Goal: Information Seeking & Learning: Understand process/instructions

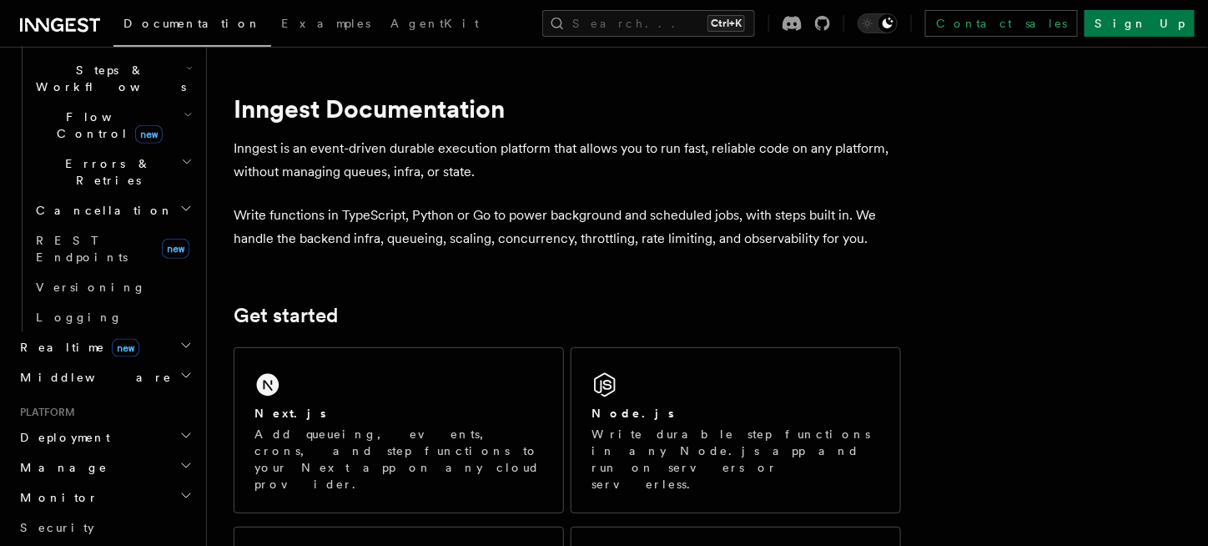
scroll to position [278, 0]
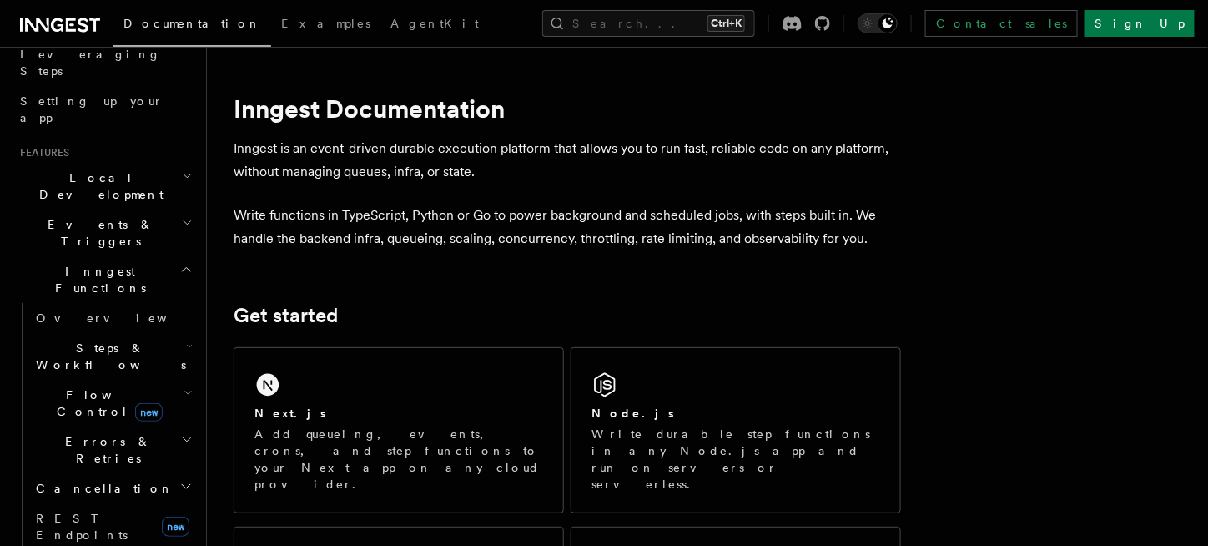
click at [159, 333] on h2 "Steps & Workflows" at bounding box center [112, 356] width 167 height 47
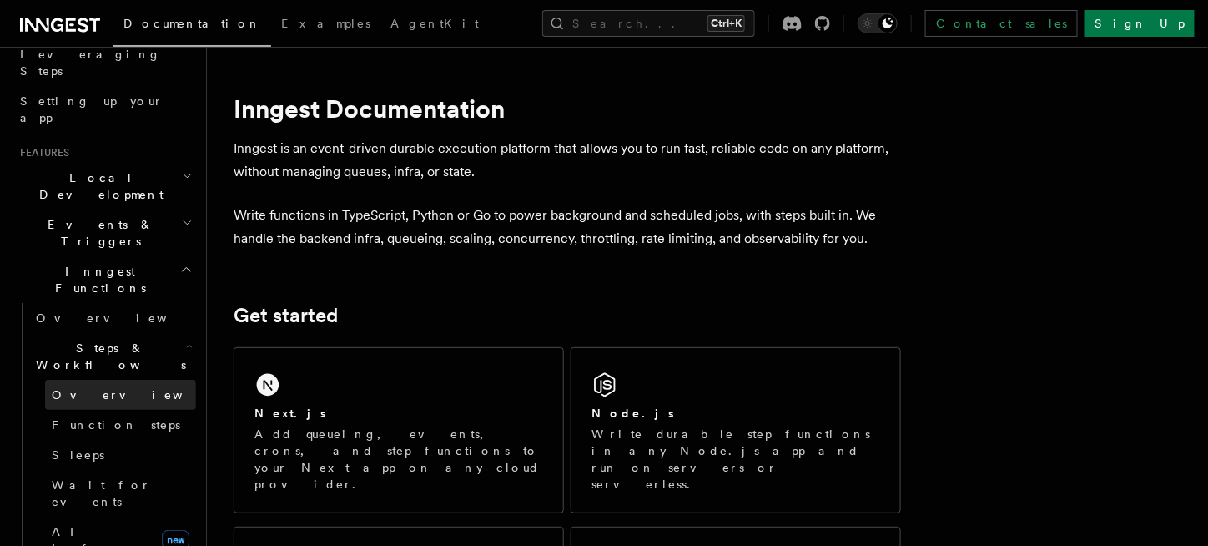
click at [69, 388] on span "Overview" at bounding box center [138, 394] width 172 height 13
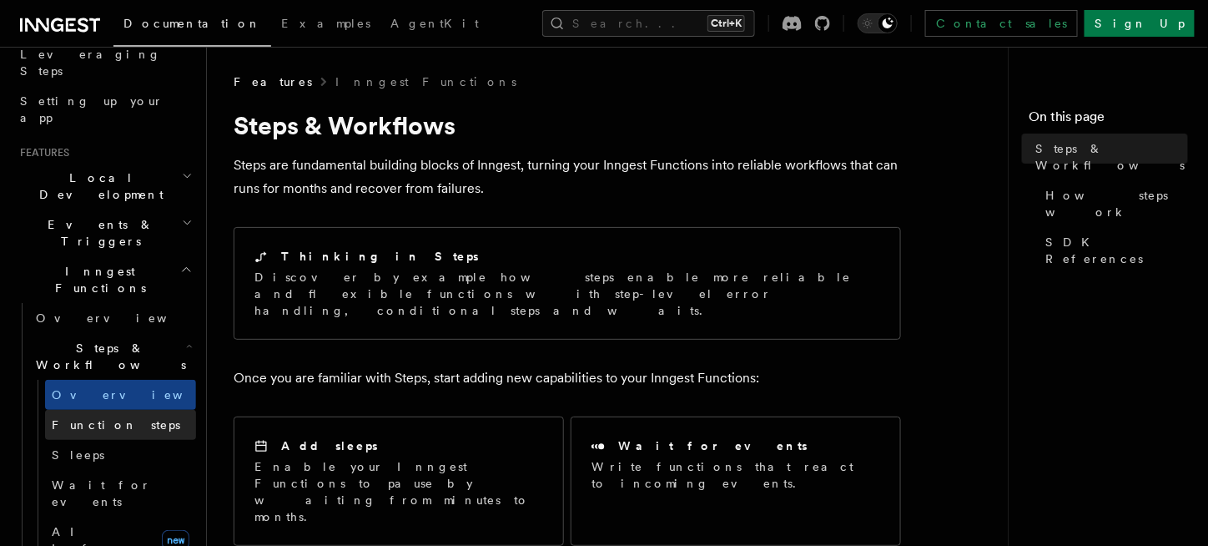
click at [104, 418] on span "Function steps" at bounding box center [116, 424] width 129 height 13
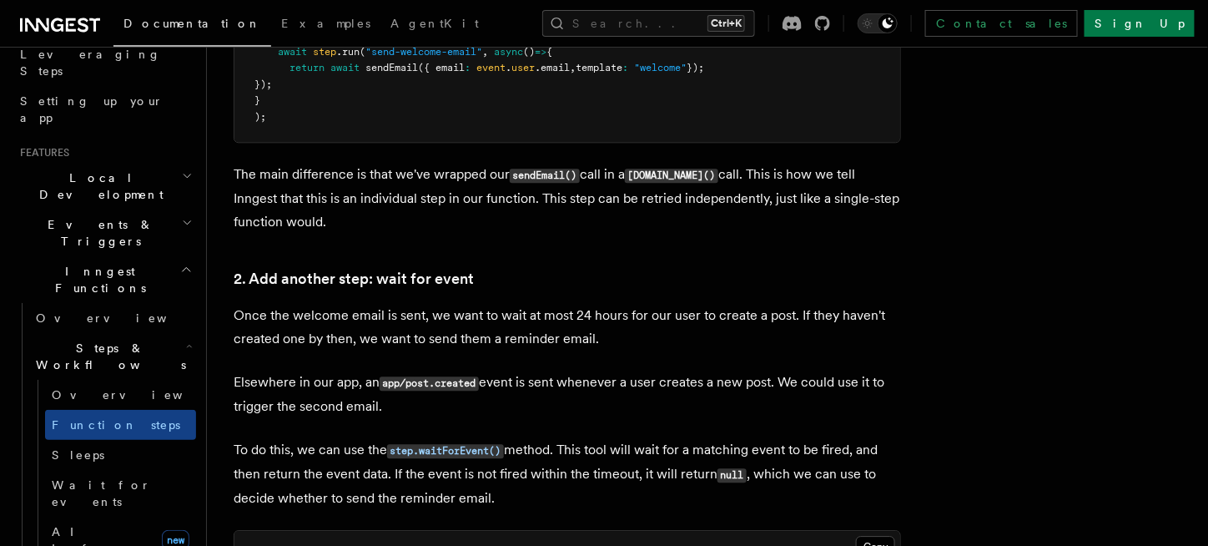
scroll to position [1390, 0]
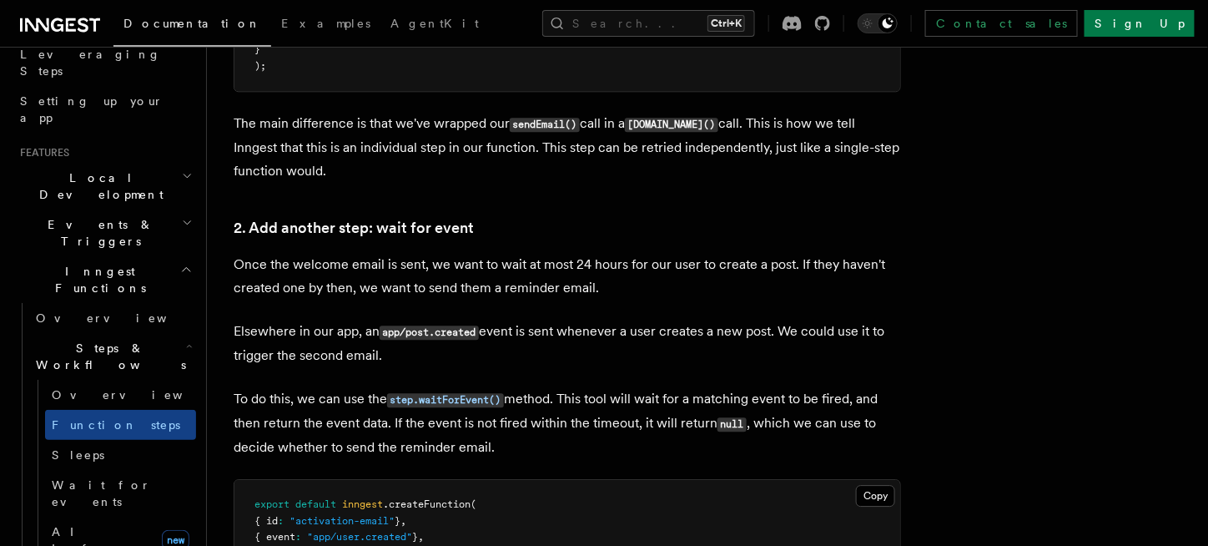
click at [568, 391] on p "To do this, we can use the step.waitForEvent() method. This tool will wait for …" at bounding box center [568, 423] width 668 height 72
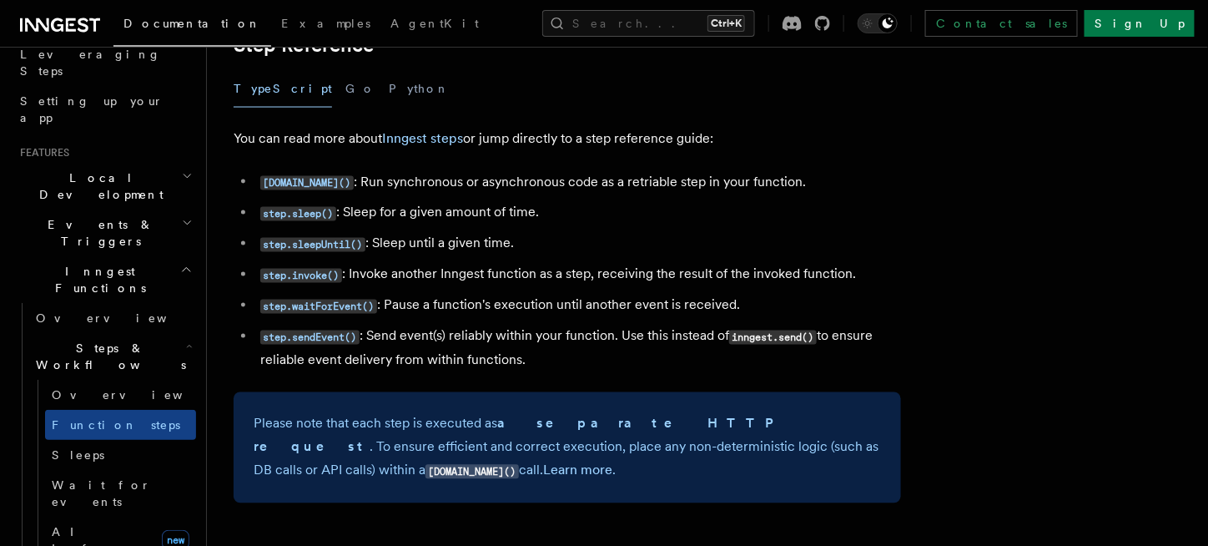
click at [592, 275] on li "step.invoke() : Invoke another Inngest function as a step, receiving the result…" at bounding box center [578, 275] width 646 height 24
click at [326, 270] on code "step.invoke()" at bounding box center [301, 276] width 82 height 14
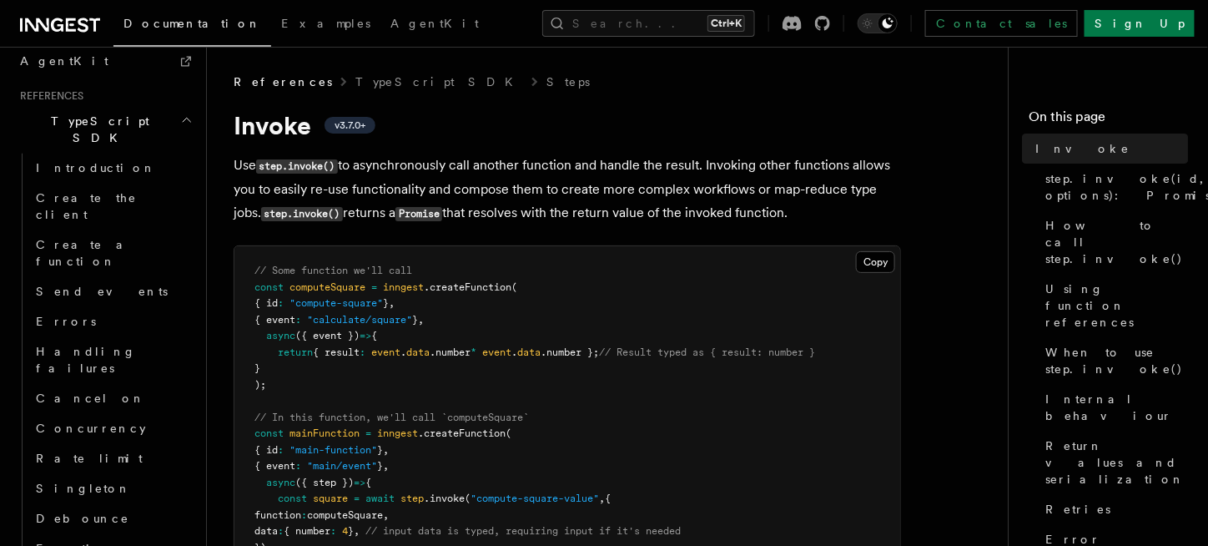
scroll to position [1390, 0]
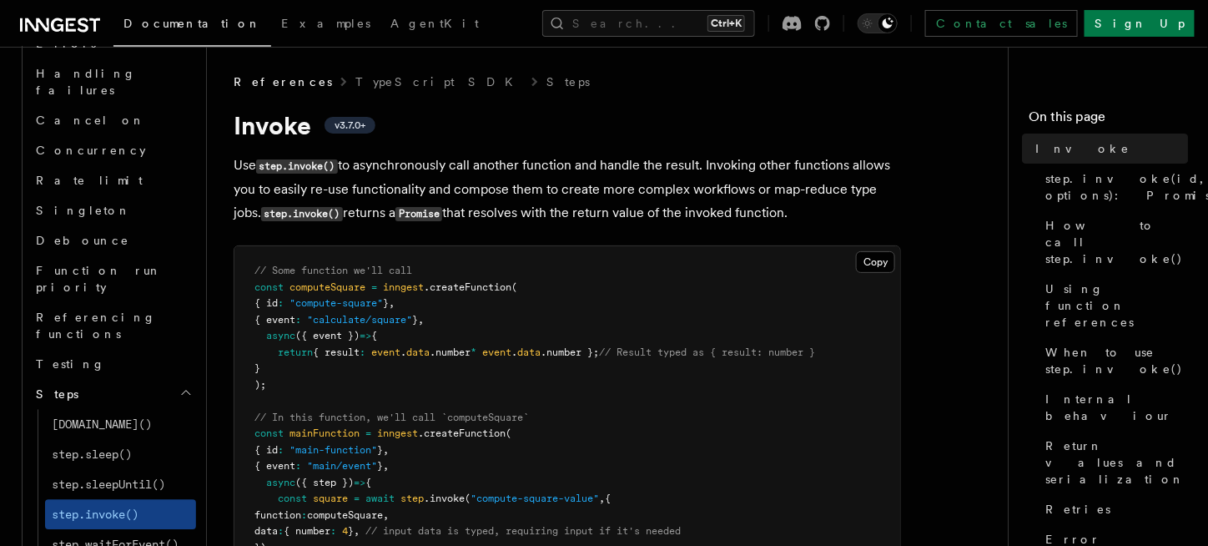
click at [678, 280] on pre "// Some function we'll call const computeSquare = inngest .createFunction ( { i…" at bounding box center [568, 441] width 666 height 391
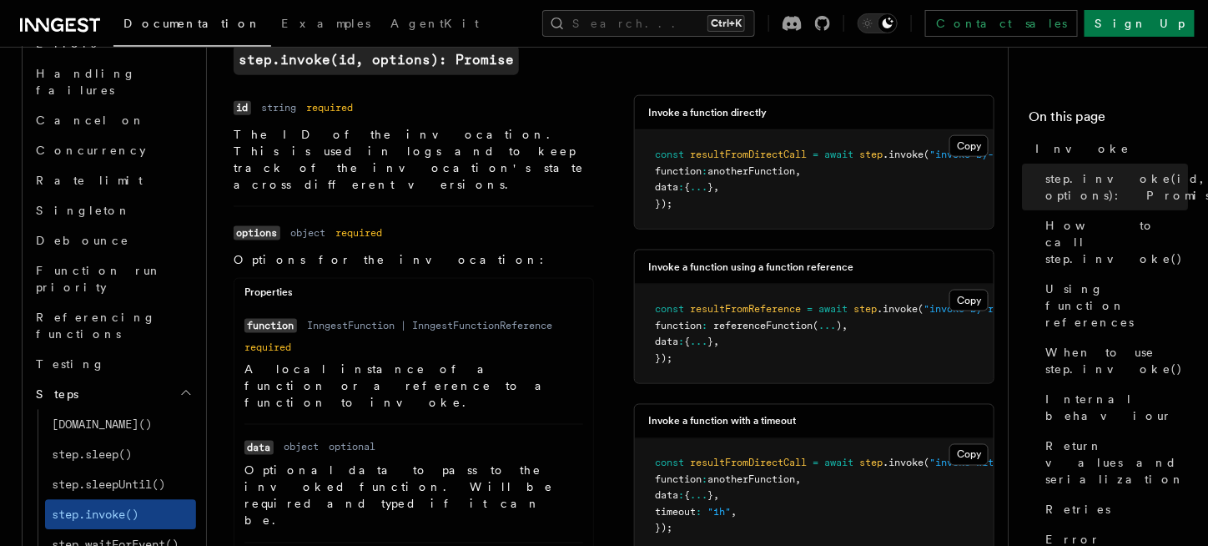
scroll to position [623, 0]
